Goal: Book appointment/travel/reservation

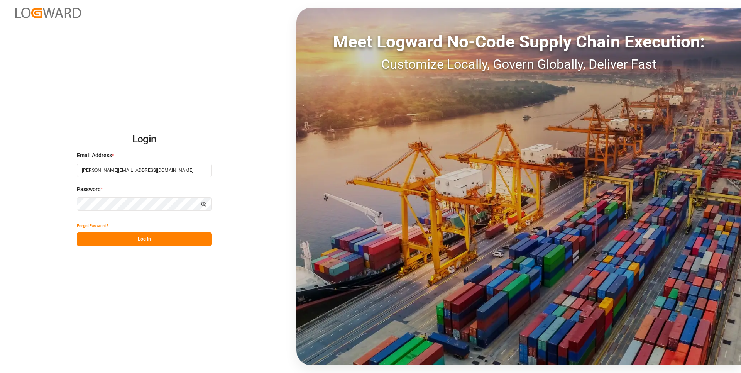
click at [212, 239] on div "Login Email Address * [PERSON_NAME][EMAIL_ADDRESS][DOMAIN_NAME] Password * Show…" at bounding box center [370, 186] width 741 height 373
click at [206, 240] on button "Log In" at bounding box center [144, 239] width 135 height 14
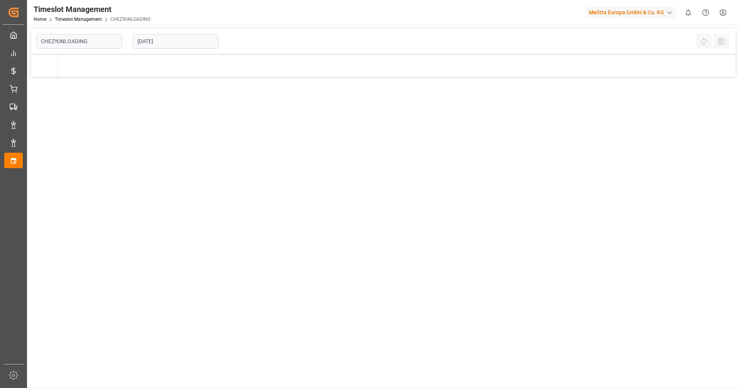
type input "Chezy Unloading"
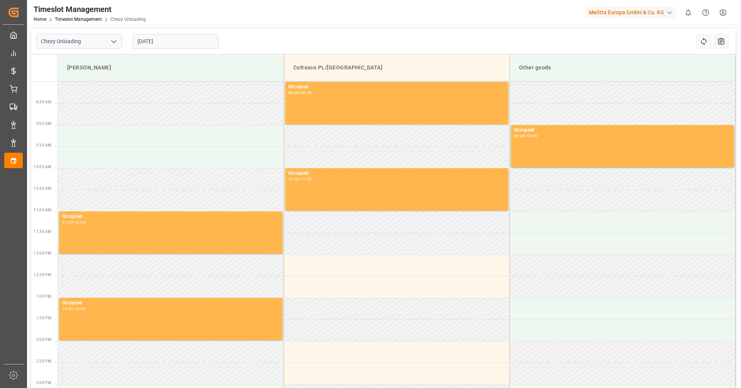
click at [195, 43] on input "[DATE]" at bounding box center [176, 41] width 86 height 15
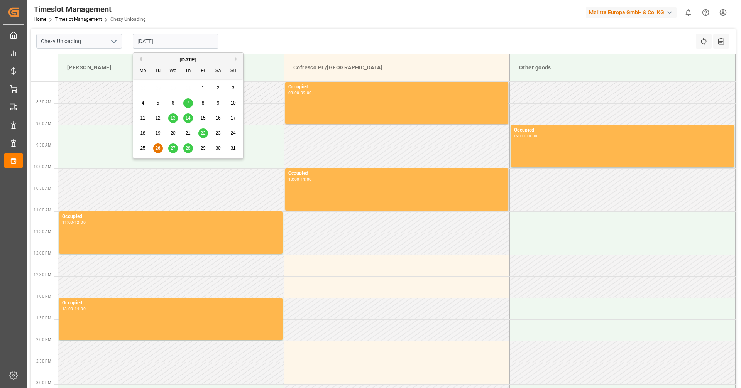
click at [188, 148] on span "28" at bounding box center [187, 147] width 5 height 5
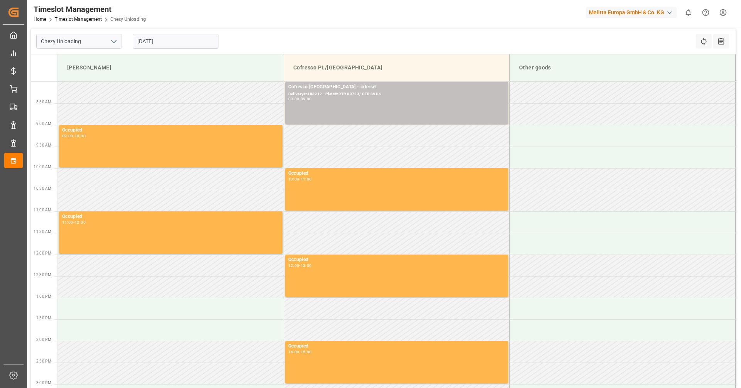
click at [166, 38] on input "[DATE]" at bounding box center [176, 41] width 86 height 15
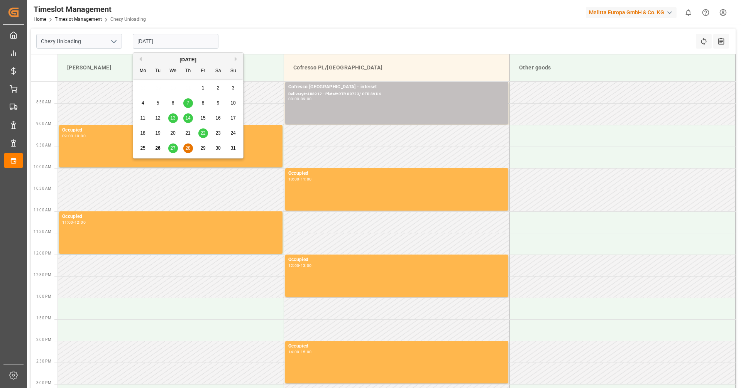
click at [235, 56] on div "[DATE]" at bounding box center [188, 60] width 110 height 8
click at [237, 58] on button "Next Month" at bounding box center [237, 59] width 5 height 5
click at [176, 86] on div "3" at bounding box center [173, 88] width 10 height 9
type input "[DATE]"
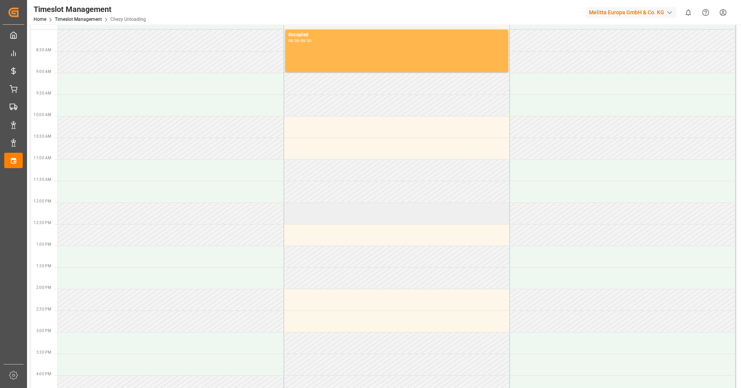
scroll to position [39, 0]
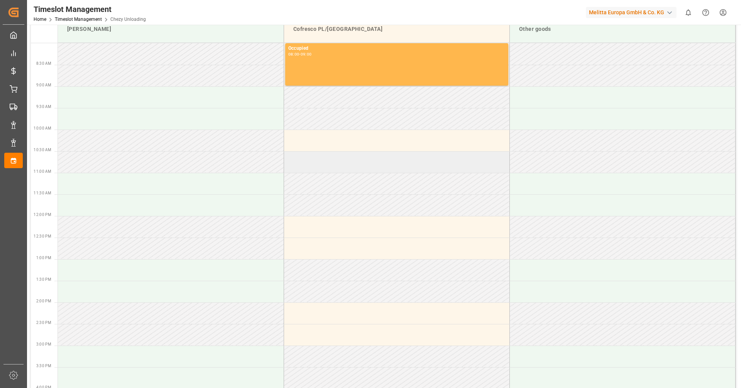
click at [352, 161] on td at bounding box center [397, 162] width 226 height 22
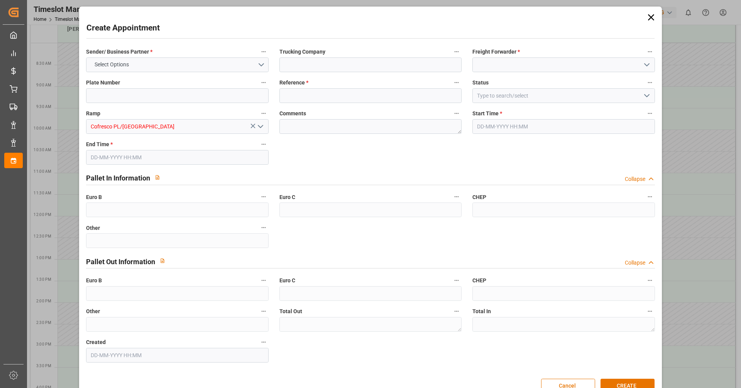
type input "0"
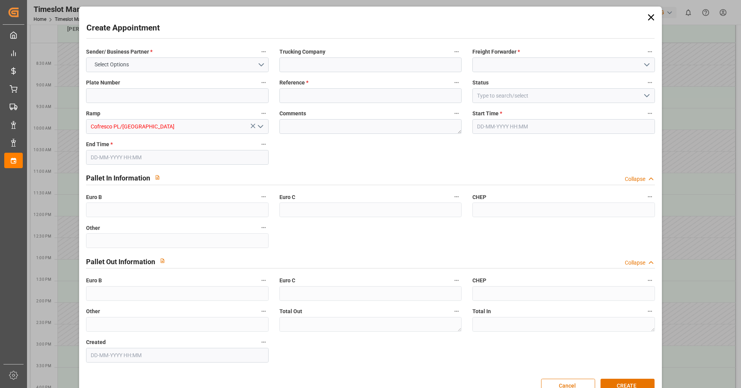
type input "0"
type input "[DATE] 10:30"
type input "[DATE] 11:30"
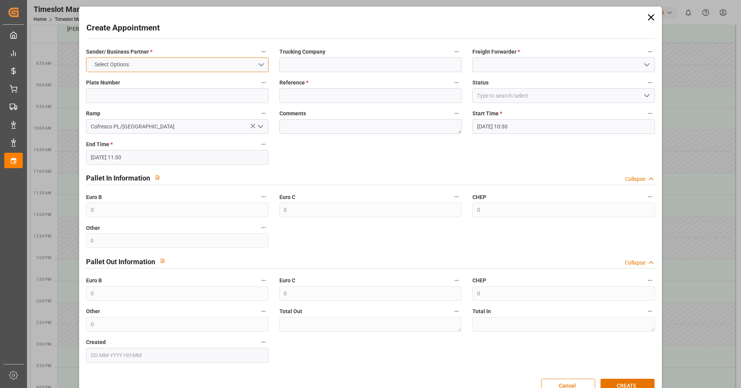
click at [128, 64] on span "Select Options" at bounding box center [112, 65] width 42 height 8
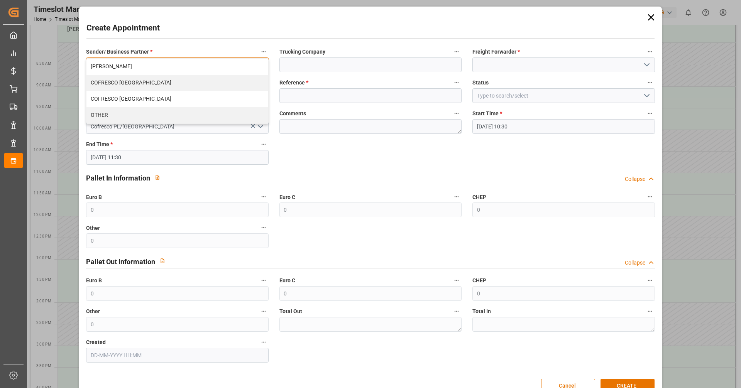
drag, startPoint x: 129, startPoint y: 83, endPoint x: 191, endPoint y: 73, distance: 62.9
click at [130, 82] on div "COFRESCO [GEOGRAPHIC_DATA]" at bounding box center [176, 83] width 181 height 16
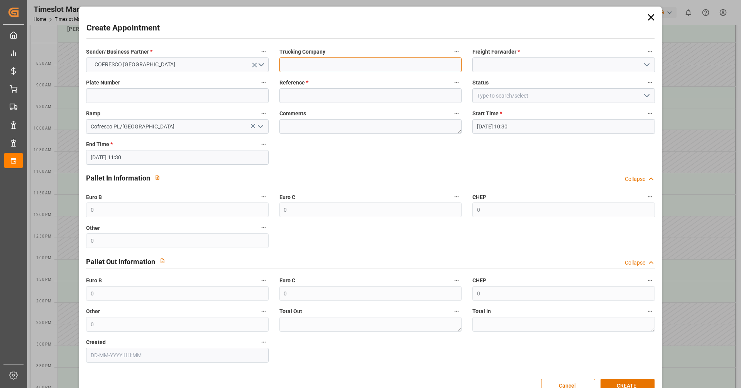
click at [328, 63] on input at bounding box center [370, 65] width 182 height 15
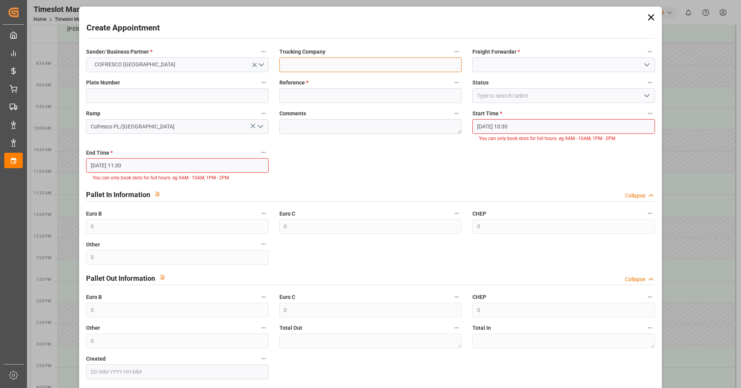
type input "Interset Sp. z o.o."
type input "Interset"
type input "CTR09723/ CTR8VU4"
type input "488912"
click at [161, 98] on input "CTR09723/ CTR8VU4" at bounding box center [177, 95] width 182 height 15
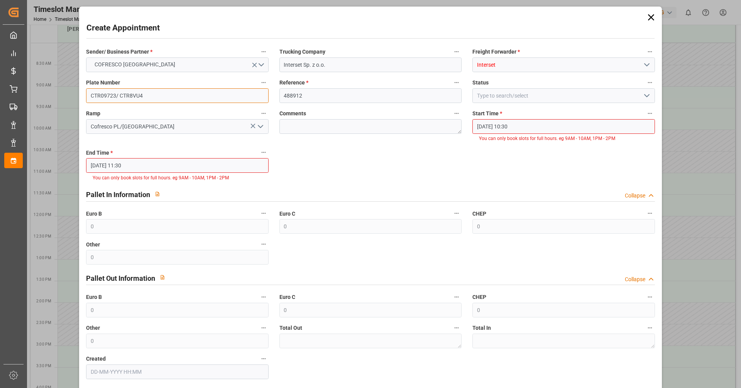
drag, startPoint x: 161, startPoint y: 95, endPoint x: 0, endPoint y: 66, distance: 163.3
click at [0, 66] on body "Created by potrace 1.15, written by [PERSON_NAME] [DATE]-[DATE] Created by potr…" at bounding box center [370, 194] width 741 height 388
type input "c"
type input "CT7229L/ct4381w"
drag, startPoint x: 317, startPoint y: 94, endPoint x: 295, endPoint y: 95, distance: 21.6
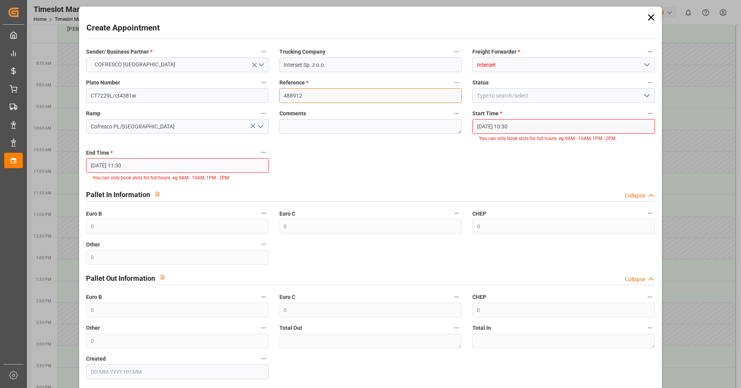
click at [295, 95] on input "488912" at bounding box center [370, 95] width 182 height 15
type input "48"
click at [518, 95] on input at bounding box center [563, 95] width 182 height 15
click at [523, 123] on input "[DATE] 10:30" at bounding box center [563, 126] width 182 height 15
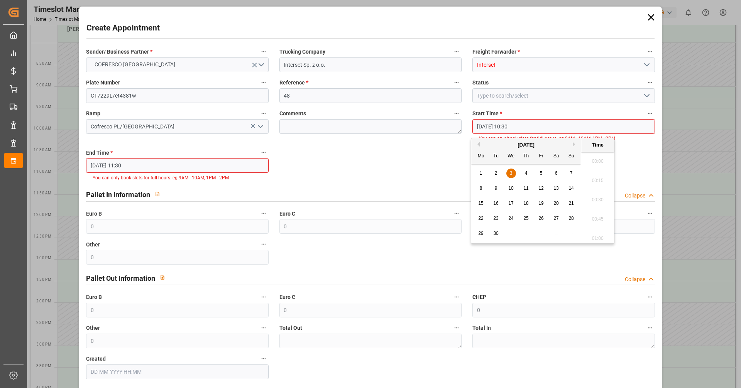
scroll to position [775, 0]
click at [510, 175] on span "3" at bounding box center [511, 173] width 3 height 5
click at [592, 160] on li "10:00" at bounding box center [597, 158] width 33 height 19
type input "[DATE] 10:00"
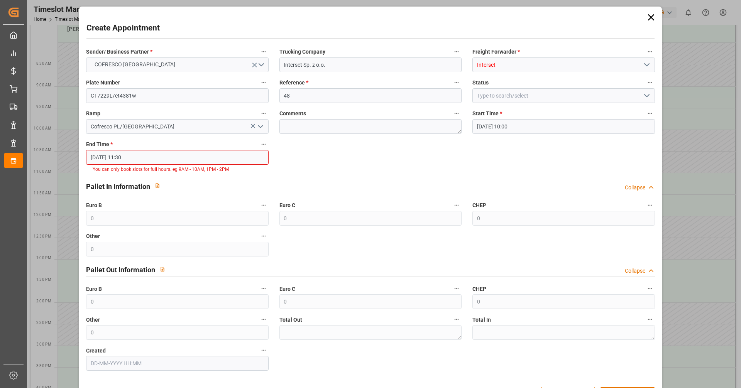
click at [269, 159] on div "End Time * [DATE] 11:30 You can only book slots for full hours. eg 9AM - 10AM, …" at bounding box center [177, 156] width 193 height 39
click at [261, 158] on input "[DATE] 11:30" at bounding box center [177, 157] width 182 height 15
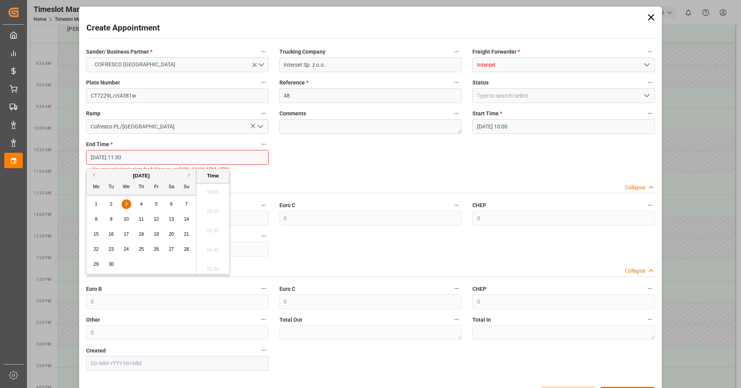
scroll to position [852, 0]
click at [125, 203] on span "3" at bounding box center [126, 203] width 3 height 5
click at [208, 191] on li "11:00" at bounding box center [212, 189] width 33 height 19
type input "[DATE] 11:00"
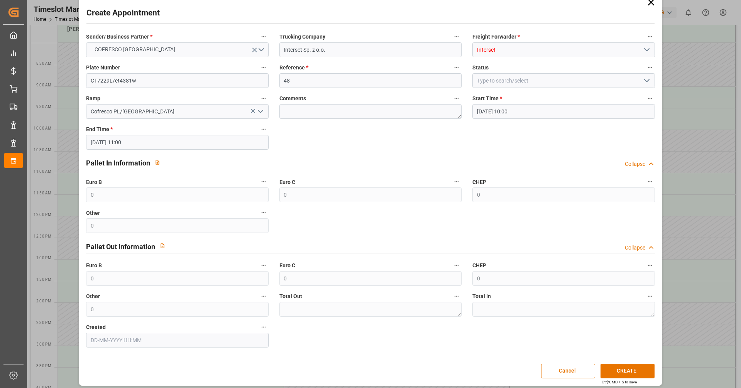
scroll to position [19, 0]
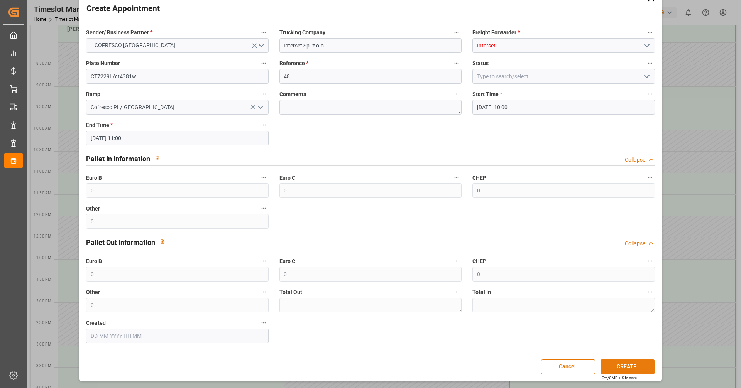
click at [644, 365] on button "CREATE" at bounding box center [627, 367] width 54 height 15
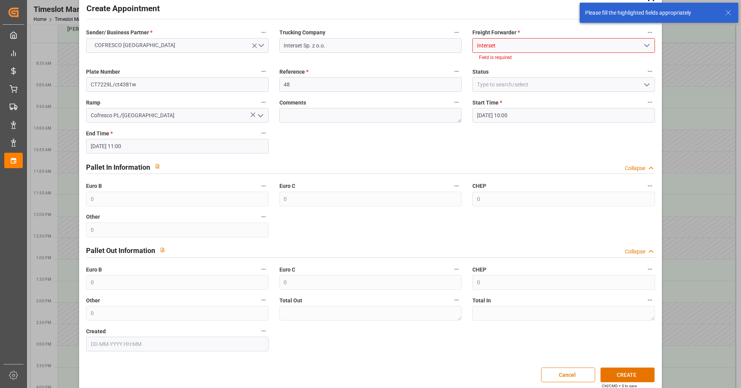
click at [529, 44] on input "Interset" at bounding box center [563, 45] width 182 height 15
click at [645, 48] on icon "open menu" at bounding box center [646, 45] width 9 height 9
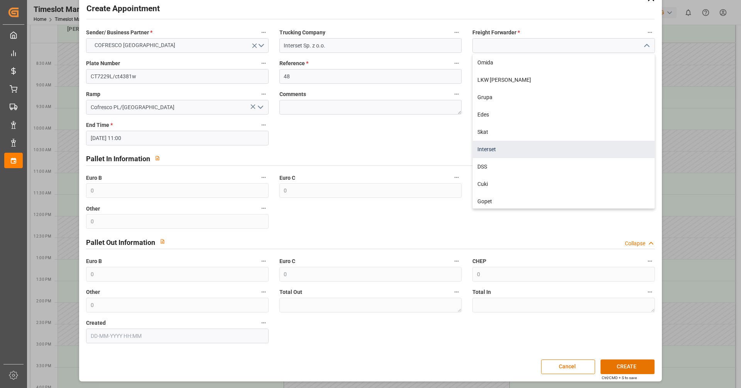
click at [489, 152] on div "Interset" at bounding box center [563, 149] width 181 height 17
type input "Interset"
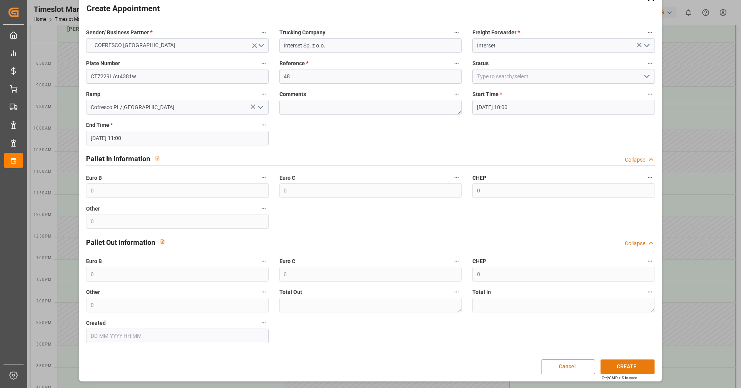
click at [614, 366] on button "CREATE" at bounding box center [627, 367] width 54 height 15
